Goal: Information Seeking & Learning: Learn about a topic

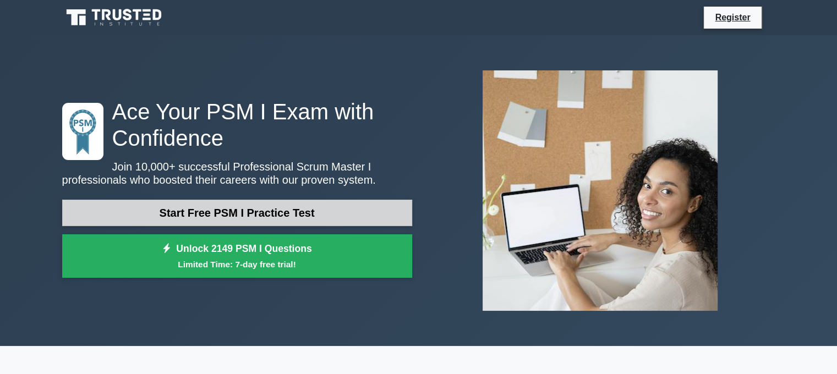
click at [269, 213] on link "Start Free PSM I Practice Test" at bounding box center [237, 213] width 350 height 26
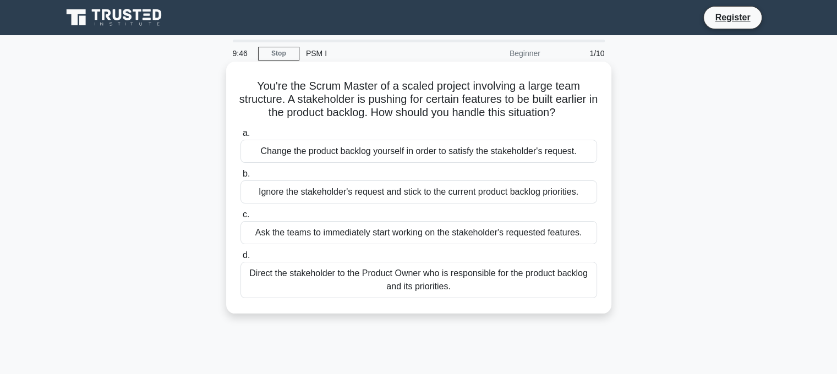
click at [389, 290] on div "Direct the stakeholder to the Product Owner who is responsible for the product …" at bounding box center [418, 280] width 356 height 36
click at [240, 259] on input "d. Direct the stakeholder to the Product Owner who is responsible for the produ…" at bounding box center [240, 255] width 0 height 7
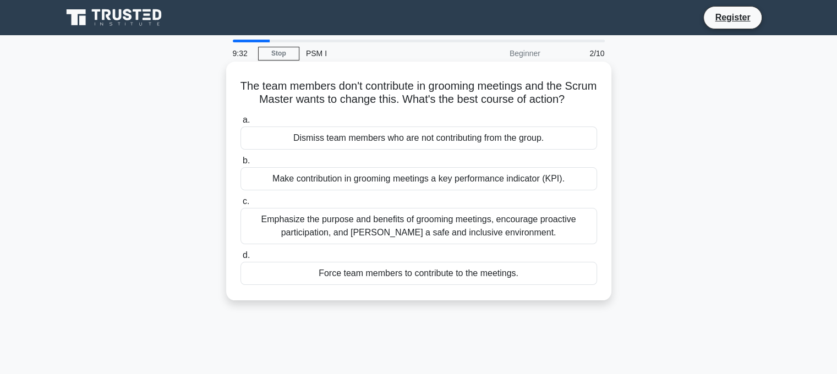
click at [433, 234] on div "Emphasize the purpose and benefits of grooming meetings, encourage proactive pa…" at bounding box center [418, 226] width 356 height 36
click at [240, 205] on input "c. Emphasize the purpose and benefits of grooming meetings, encourage proactive…" at bounding box center [240, 201] width 0 height 7
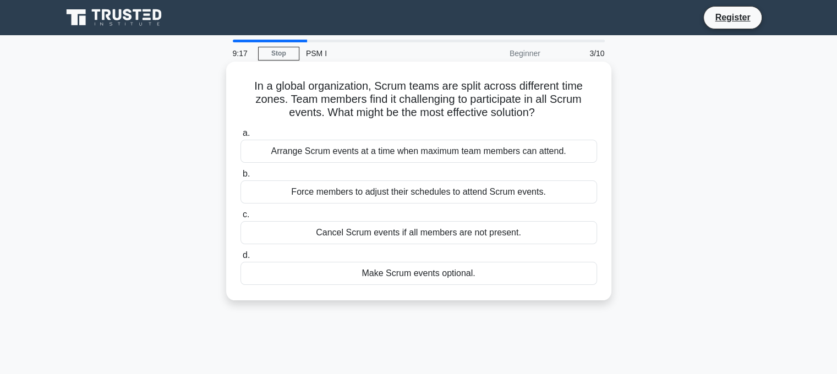
click at [419, 151] on div "Arrange Scrum events at a time when maximum team members can attend." at bounding box center [418, 151] width 356 height 23
click at [240, 137] on input "a. Arrange Scrum events at a time when maximum team members can attend." at bounding box center [240, 133] width 0 height 7
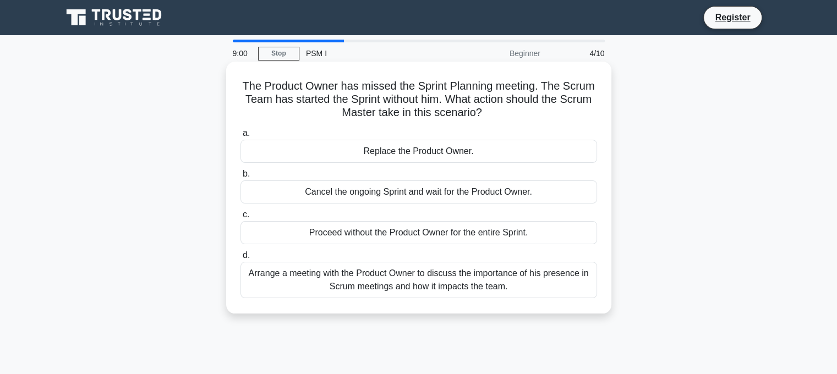
click at [445, 287] on div "Arrange a meeting with the Product Owner to discuss the importance of his prese…" at bounding box center [418, 280] width 356 height 36
click at [240, 259] on input "d. Arrange a meeting with the Product Owner to discuss the importance of his pr…" at bounding box center [240, 255] width 0 height 7
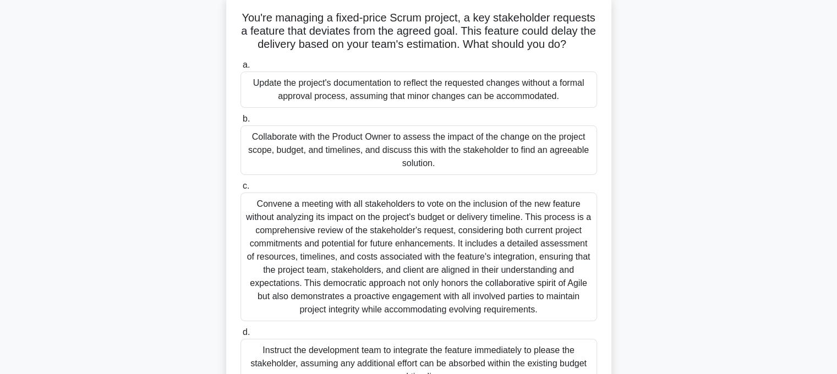
scroll to position [69, 0]
click at [426, 157] on div "Collaborate with the Product Owner to assess the impact of the change on the pr…" at bounding box center [418, 148] width 356 height 49
click at [240, 122] on input "b. Collaborate with the Product Owner to assess the impact of the change on the…" at bounding box center [240, 117] width 0 height 7
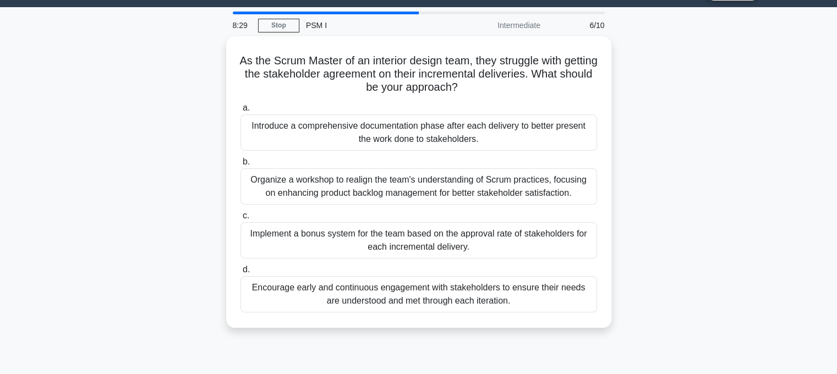
scroll to position [0, 0]
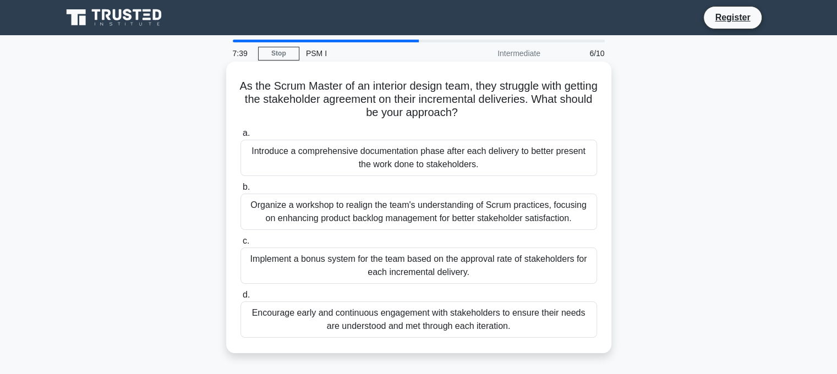
click at [434, 216] on div "Organize a workshop to realign the team's understanding of Scrum practices, foc…" at bounding box center [418, 212] width 356 height 36
click at [240, 191] on input "b. Organize a workshop to realign the team's understanding of Scrum practices, …" at bounding box center [240, 187] width 0 height 7
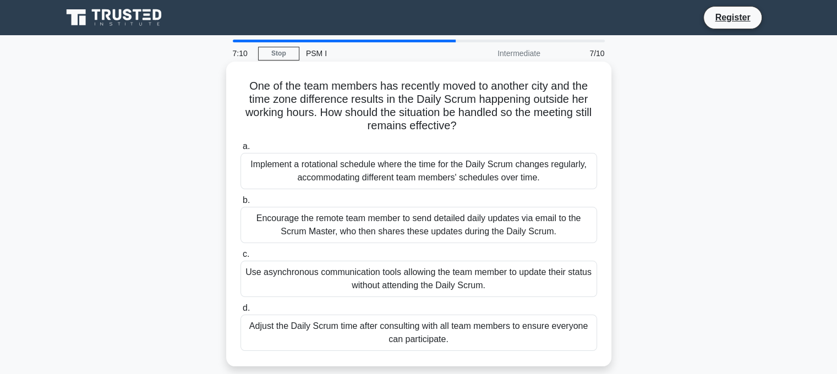
click at [464, 334] on div "Adjust the Daily Scrum time after consulting with all team members to ensure ev…" at bounding box center [418, 333] width 356 height 36
click at [240, 312] on input "d. Adjust the Daily Scrum time after consulting with all team members to ensure…" at bounding box center [240, 308] width 0 height 7
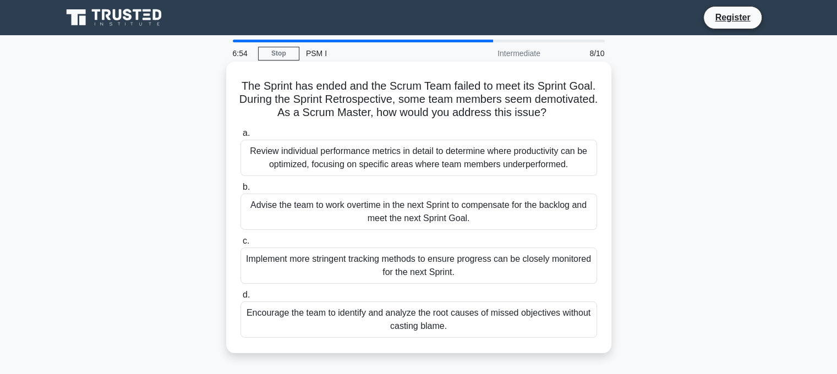
click at [425, 318] on div "Encourage the team to identify and analyze the root causes of missed objectives…" at bounding box center [418, 319] width 356 height 36
click at [240, 299] on input "d. Encourage the team to identify and analyze the root causes of missed objecti…" at bounding box center [240, 294] width 0 height 7
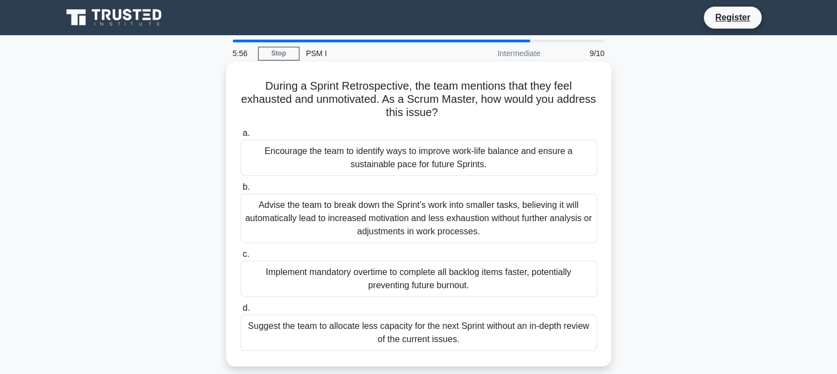
click at [427, 162] on div "Encourage the team to identify ways to improve work-life balance and ensure a s…" at bounding box center [418, 158] width 356 height 36
click at [240, 137] on input "a. Encourage the team to identify ways to improve work-life balance and ensure …" at bounding box center [240, 133] width 0 height 7
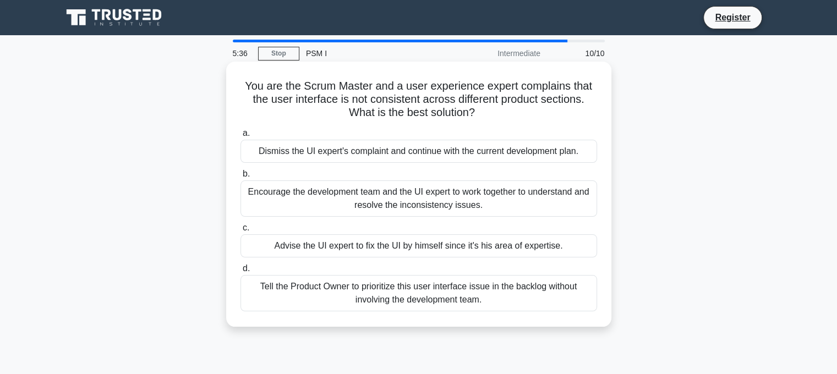
click at [431, 195] on div "Encourage the development team and the UI expert to work together to understand…" at bounding box center [418, 198] width 356 height 36
click at [240, 178] on input "b. Encourage the development team and the UI expert to work together to underst…" at bounding box center [240, 173] width 0 height 7
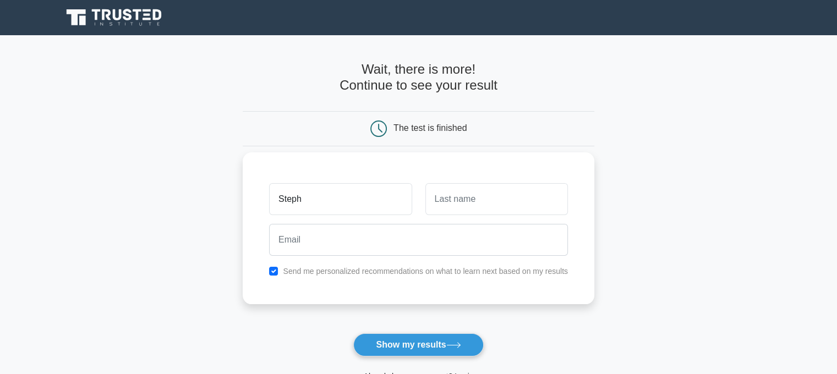
type input "[PERSON_NAME]"
click at [464, 202] on input "text" at bounding box center [496, 199] width 142 height 32
type input "Bals"
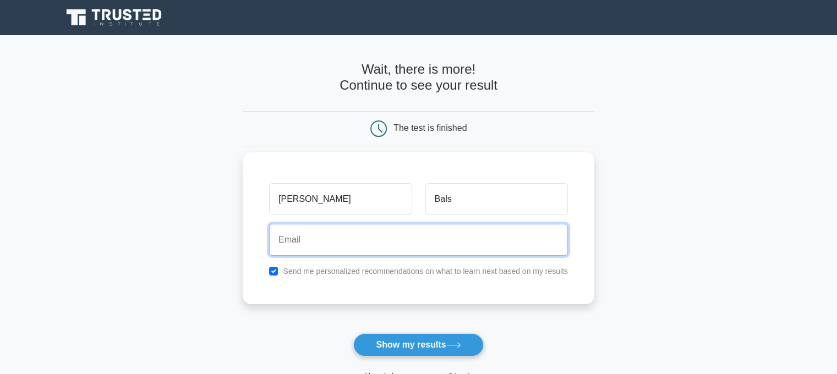
click at [409, 239] on input "email" at bounding box center [418, 240] width 299 height 32
type input "[PERSON_NAME][EMAIL_ADDRESS][PERSON_NAME][DOMAIN_NAME]"
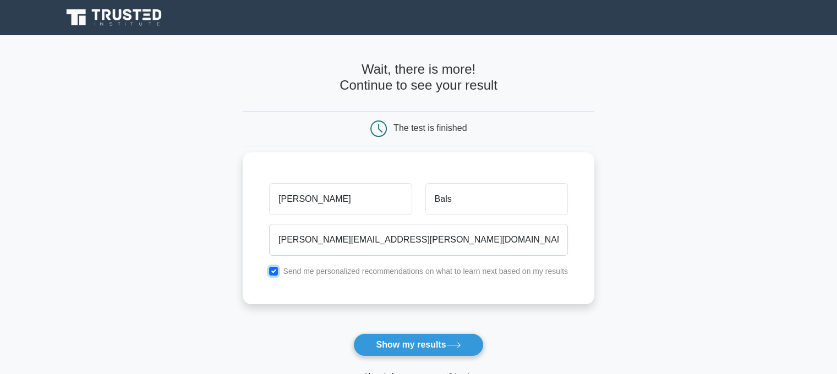
click at [277, 271] on input "checkbox" at bounding box center [273, 271] width 9 height 9
checkbox input "false"
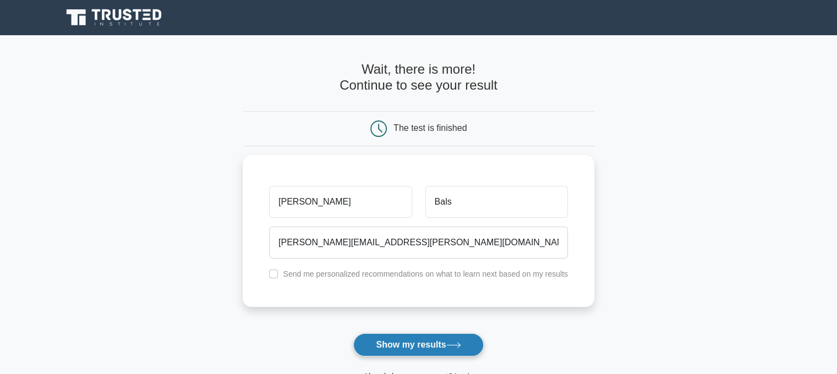
click at [454, 349] on button "Show my results" at bounding box center [418, 344] width 130 height 23
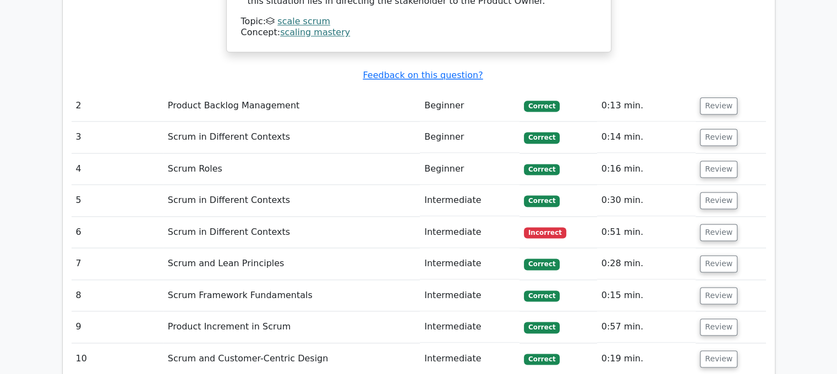
scroll to position [1464, 0]
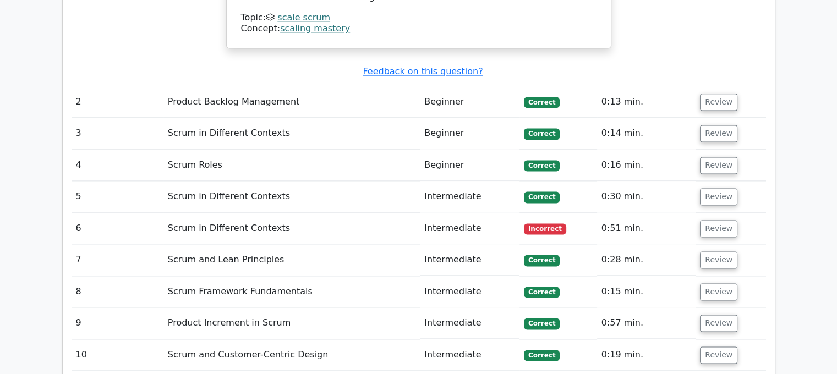
click at [260, 213] on td "Scrum in Different Contexts" at bounding box center [291, 228] width 256 height 31
click at [706, 220] on button "Review" at bounding box center [718, 228] width 37 height 17
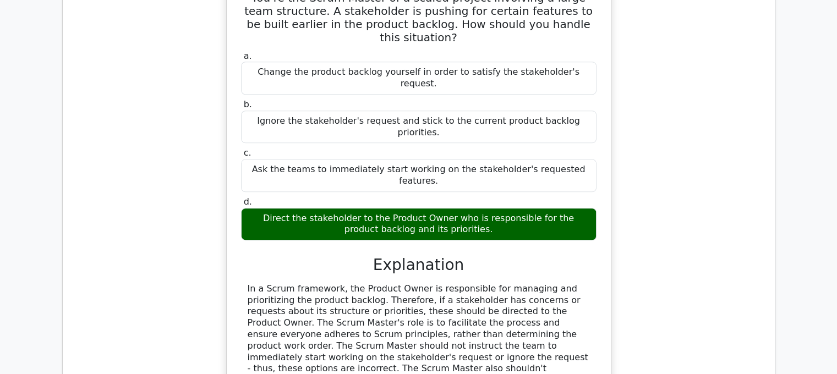
scroll to position [1046, 4]
